Goal: Transaction & Acquisition: Purchase product/service

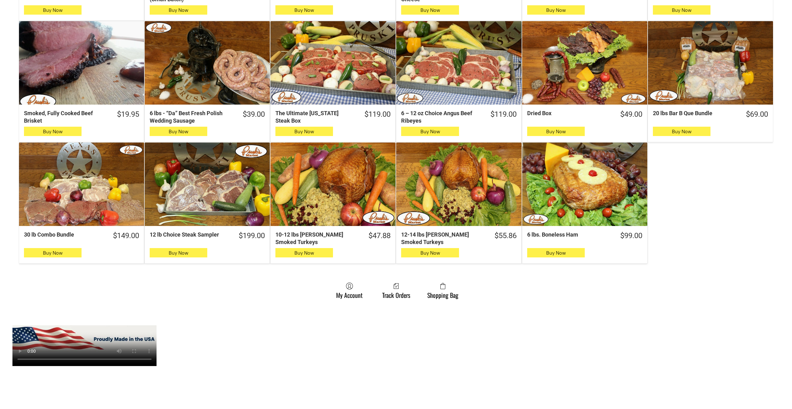
scroll to position [311, 0]
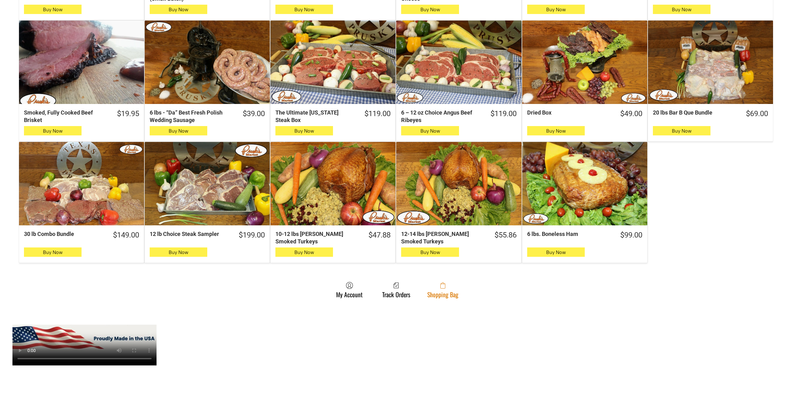
click at [452, 294] on link "Shopping Bag" at bounding box center [442, 290] width 37 height 16
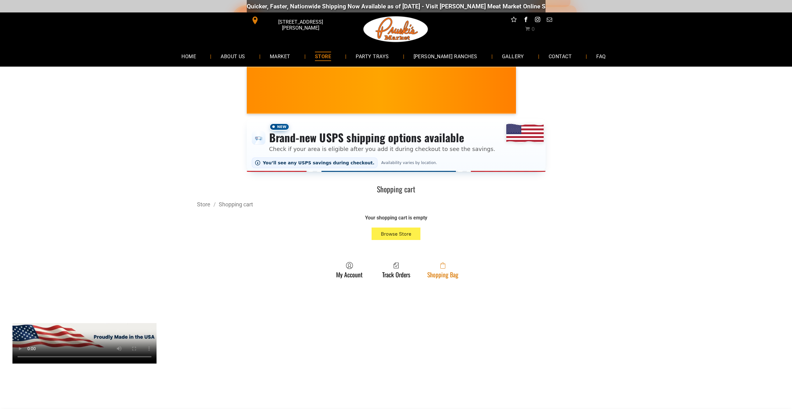
click at [438, 277] on link "Shopping Bag" at bounding box center [442, 270] width 37 height 16
click at [446, 274] on link "Shopping Bag" at bounding box center [442, 270] width 37 height 16
click at [455, 268] on span at bounding box center [442, 265] width 31 height 7
